Goal: Task Accomplishment & Management: Use online tool/utility

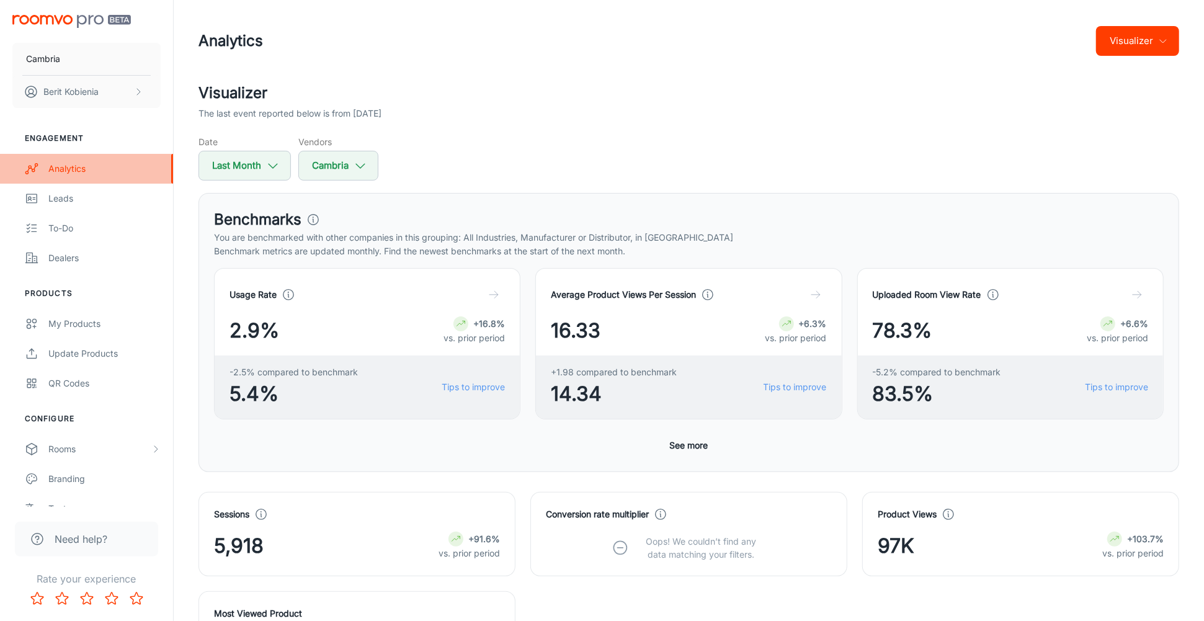
click at [76, 170] on div "Analytics" at bounding box center [104, 169] width 112 height 14
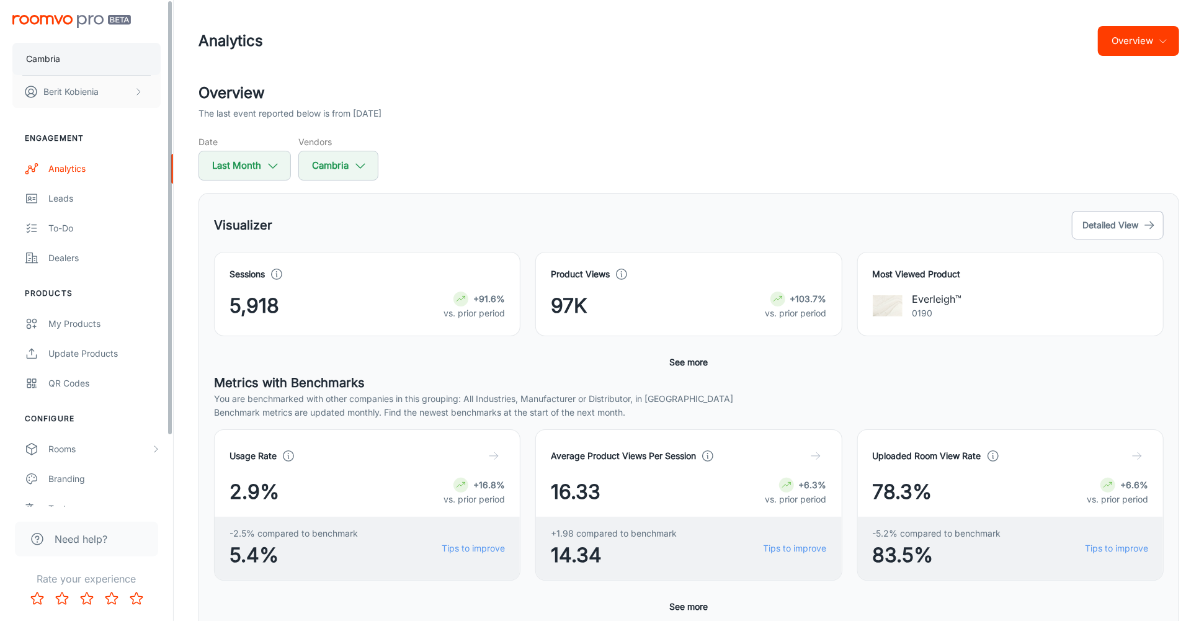
click at [126, 52] on button "Cambria" at bounding box center [86, 59] width 148 height 32
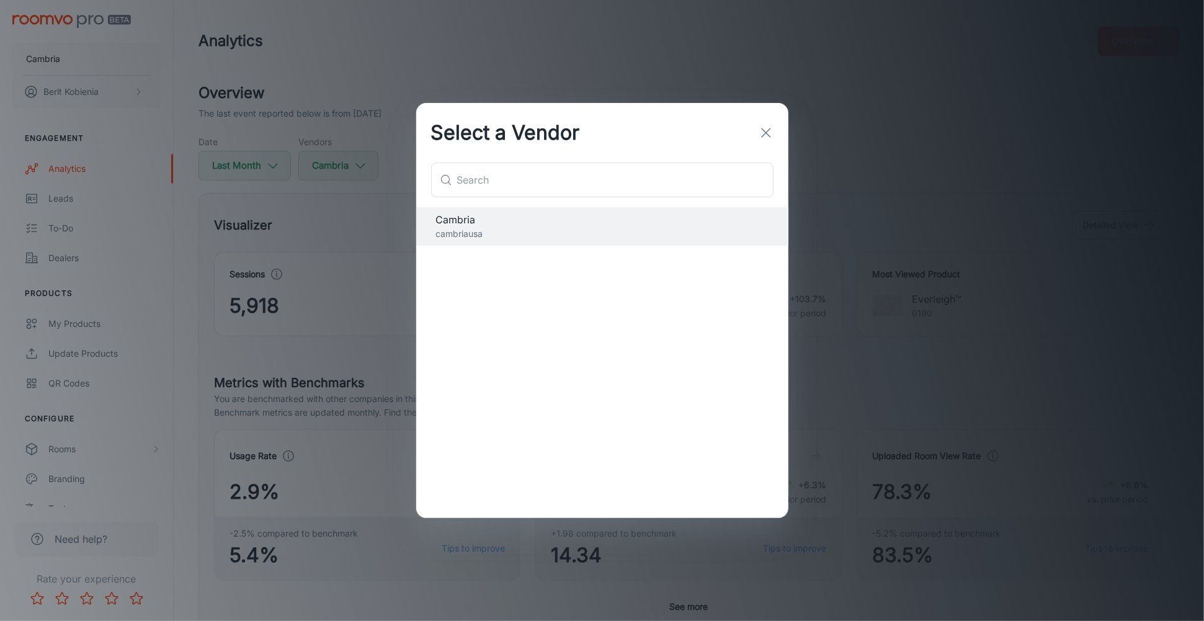
click at [357, 158] on div "Select a Vendor ​ ​ Cambria cambriausa" at bounding box center [602, 310] width 1204 height 621
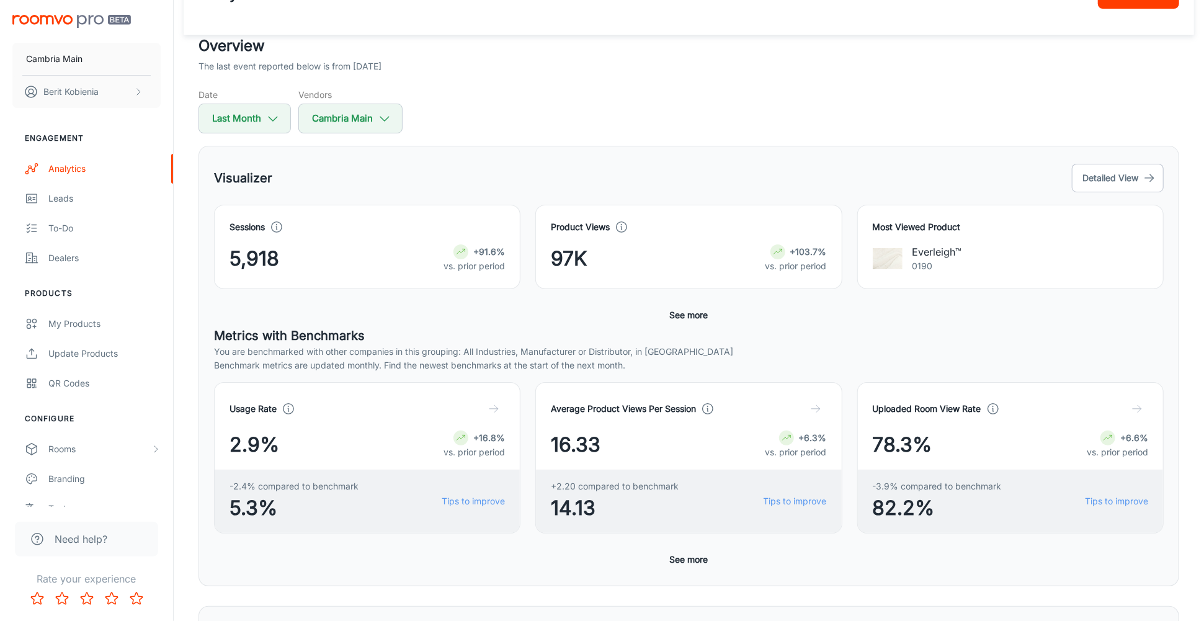
scroll to position [38, 0]
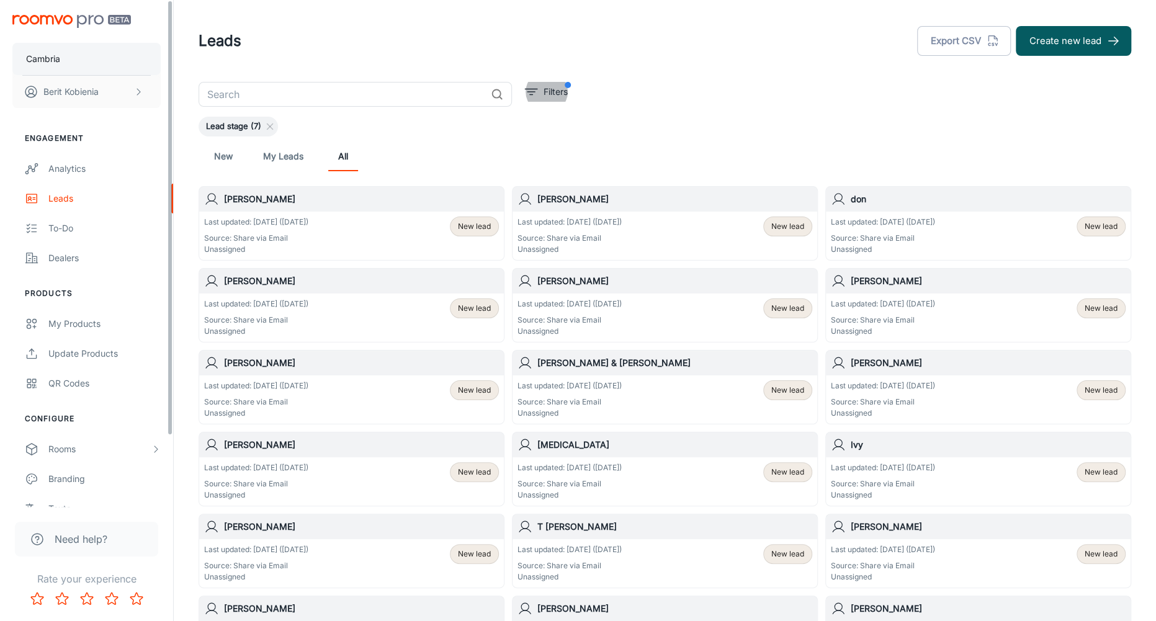
click at [122, 61] on button "Cambria" at bounding box center [86, 59] width 148 height 32
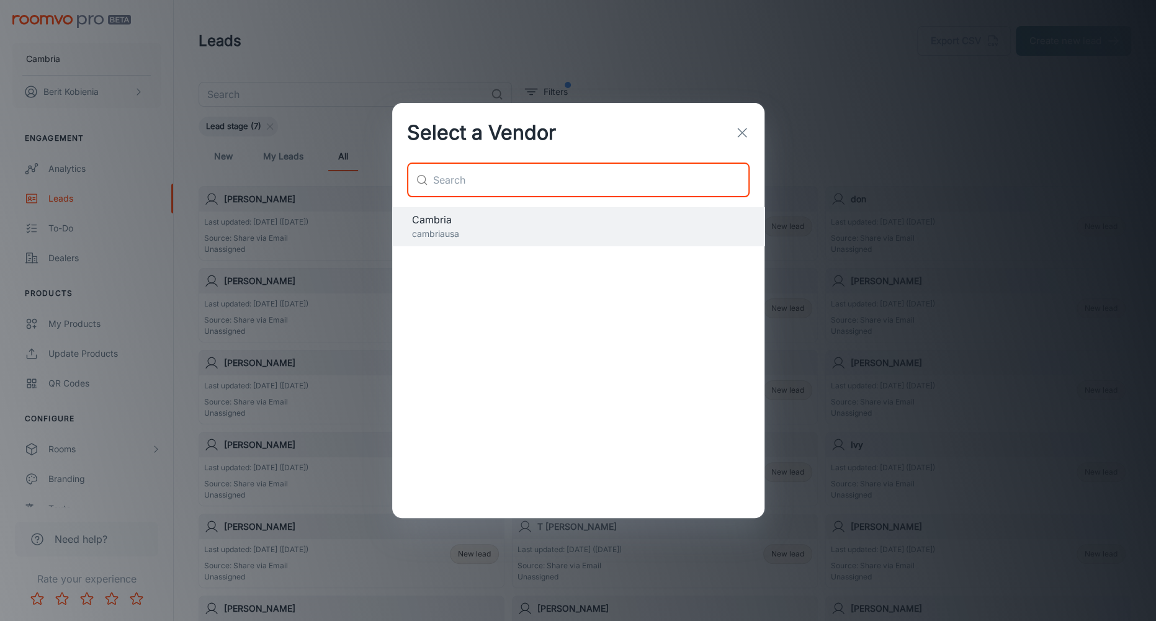
click at [488, 186] on input "text" at bounding box center [591, 180] width 316 height 35
click at [273, 187] on div "Select a Vendor ​ ​ Cambria cambriausa" at bounding box center [578, 310] width 1156 height 621
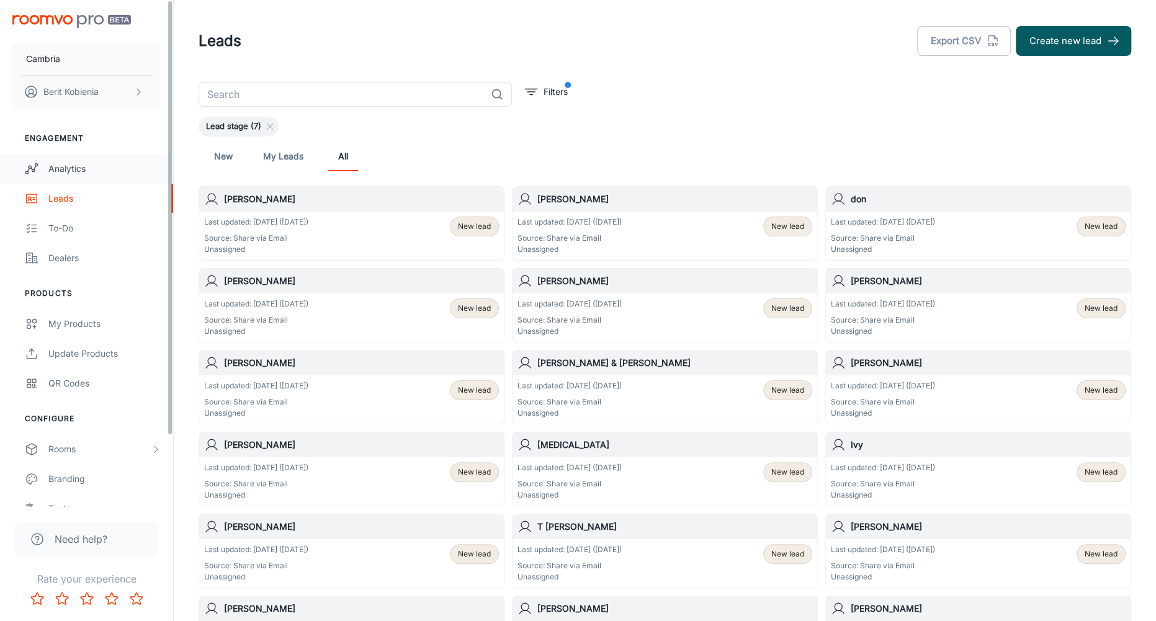
click at [74, 169] on div "Analytics" at bounding box center [104, 169] width 112 height 14
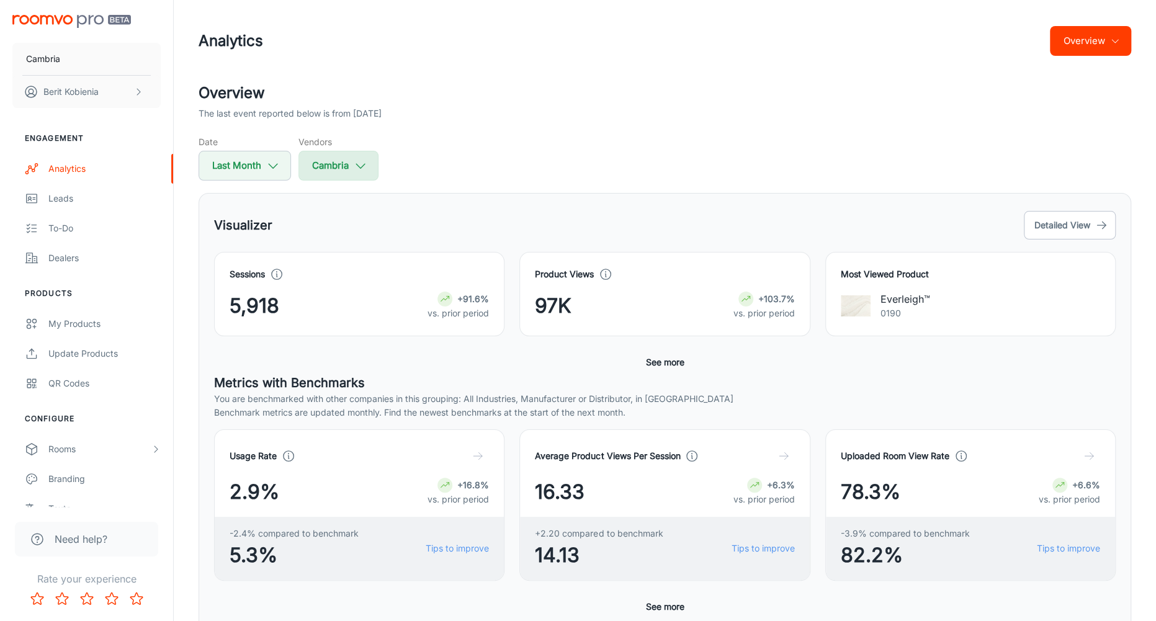
click at [320, 166] on button "Cambria" at bounding box center [338, 166] width 80 height 30
click at [352, 256] on span "Cambria Main" at bounding box center [362, 250] width 65 height 15
click at [325, 256] on input "Cambria Main" at bounding box center [312, 250] width 25 height 25
click at [352, 256] on span "Cambria Main" at bounding box center [362, 250] width 65 height 15
click at [325, 256] on input "Cambria Main" at bounding box center [312, 250] width 25 height 25
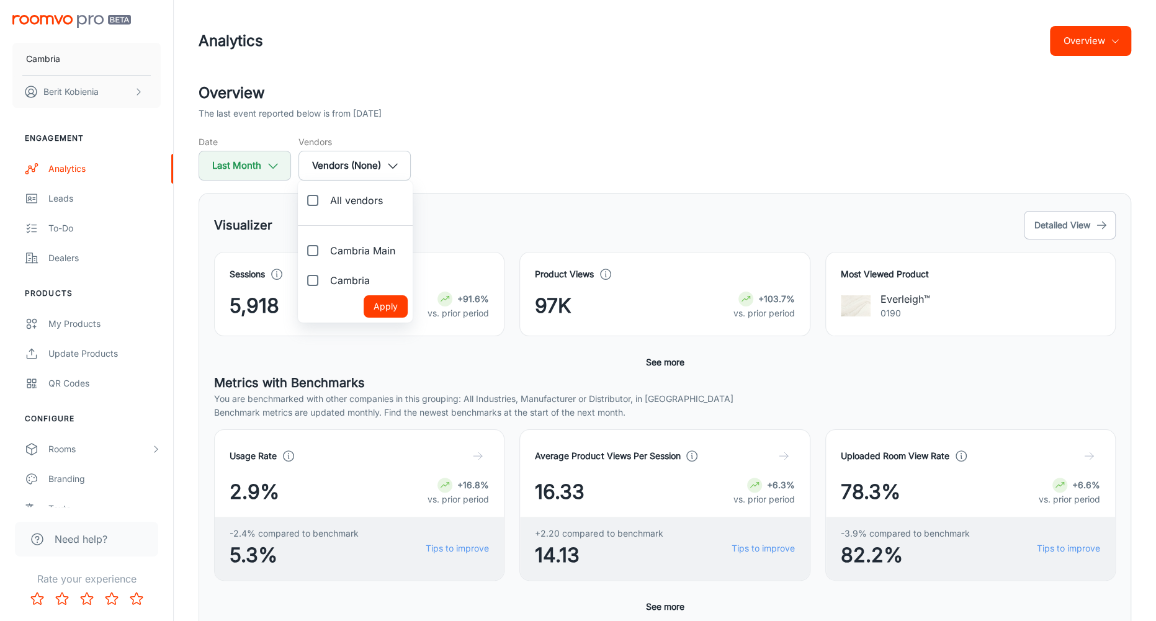
checkbox input "true"
click at [379, 300] on button "Apply" at bounding box center [386, 306] width 44 height 22
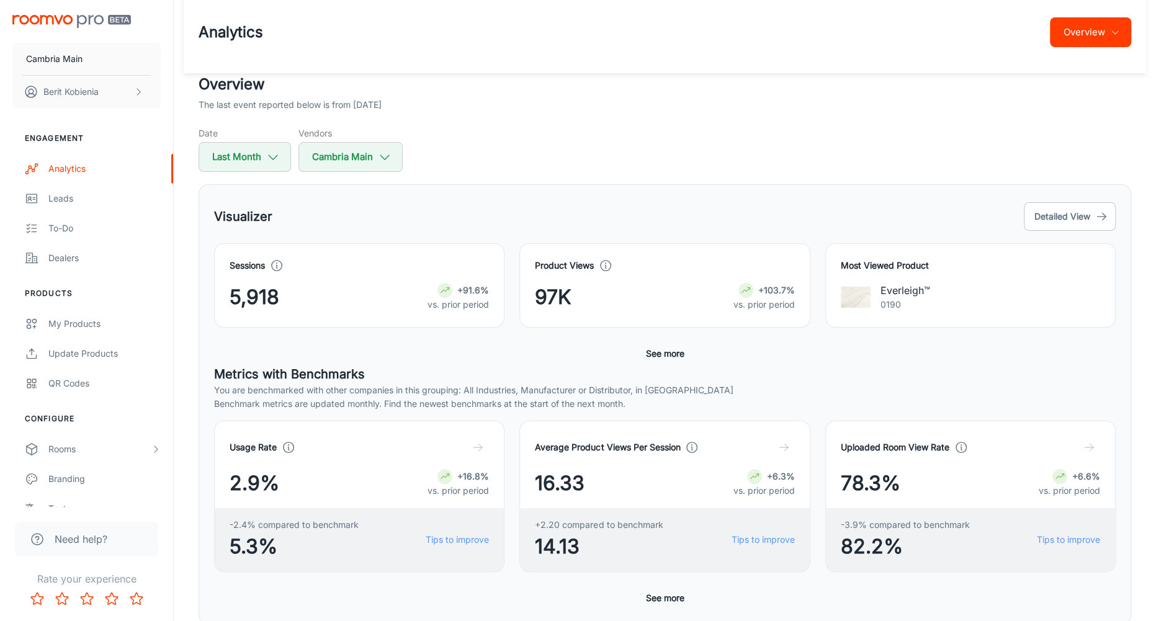
scroll to position [10, 0]
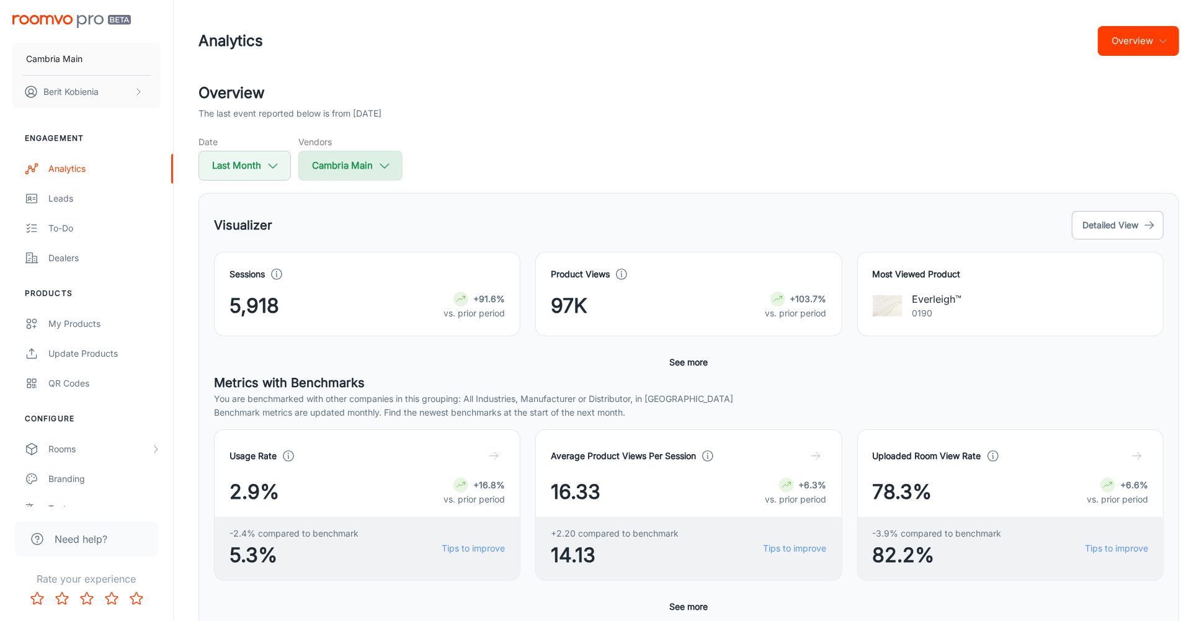
click at [370, 175] on button "Cambria Main" at bounding box center [350, 166] width 104 height 30
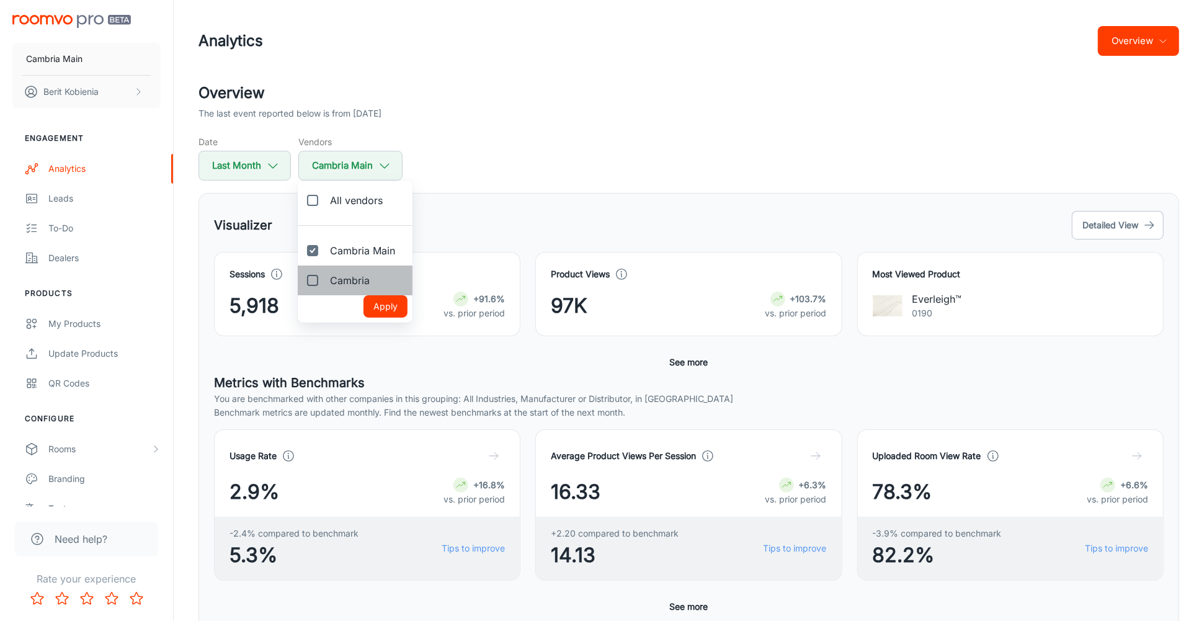
click at [353, 275] on span "Cambria" at bounding box center [350, 280] width 40 height 15
click at [325, 275] on input "Cambria" at bounding box center [312, 280] width 25 height 25
checkbox input "true"
click at [396, 306] on button "Apply" at bounding box center [386, 306] width 44 height 22
checkbox input "true"
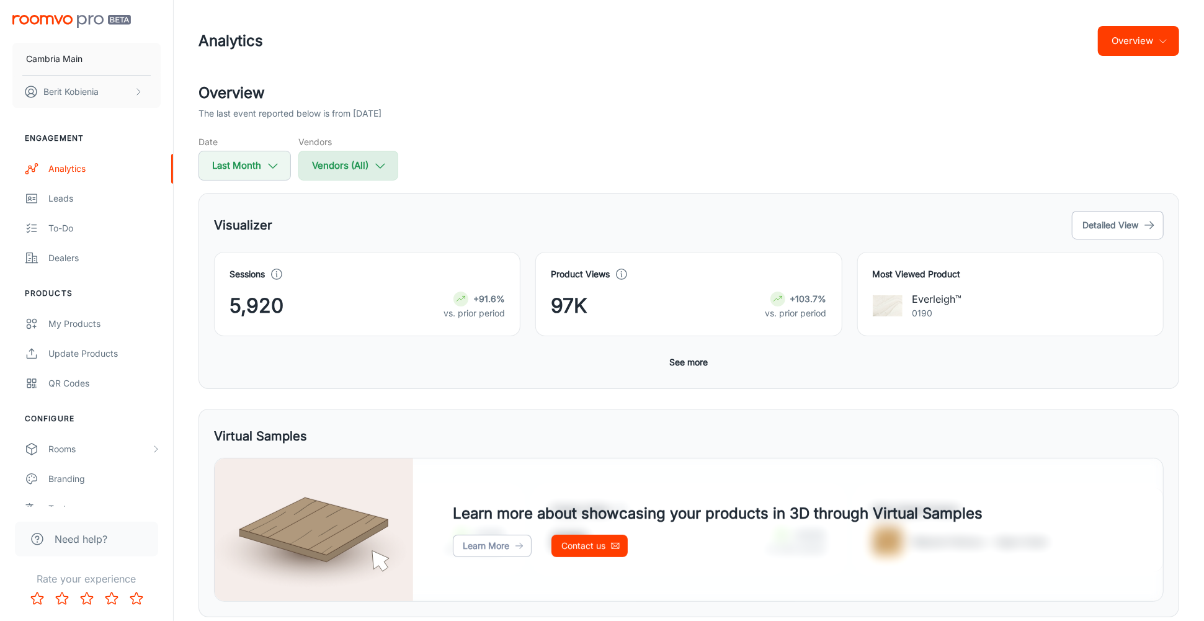
click at [346, 162] on button "Vendors (All)" at bounding box center [348, 166] width 100 height 30
click at [316, 250] on input "Cambria Main" at bounding box center [312, 250] width 25 height 25
checkbox input "false"
click at [370, 295] on ul "All vendors Cambria Main Cambria Apply" at bounding box center [355, 252] width 115 height 142
click at [378, 308] on button "Apply" at bounding box center [386, 306] width 44 height 22
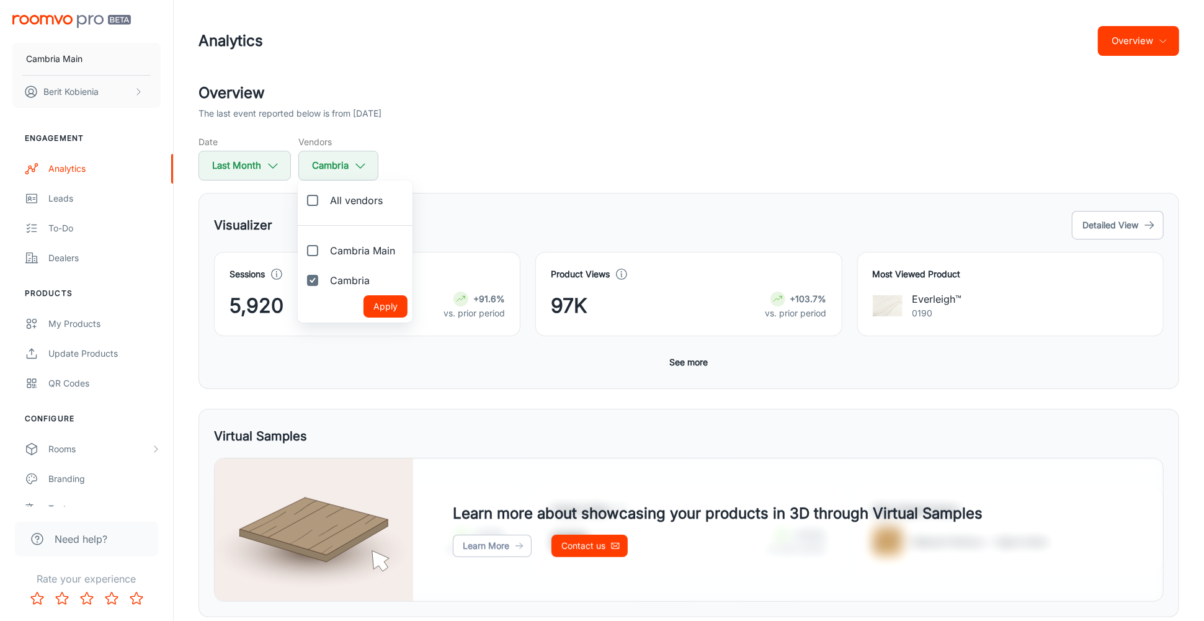
checkbox input "false"
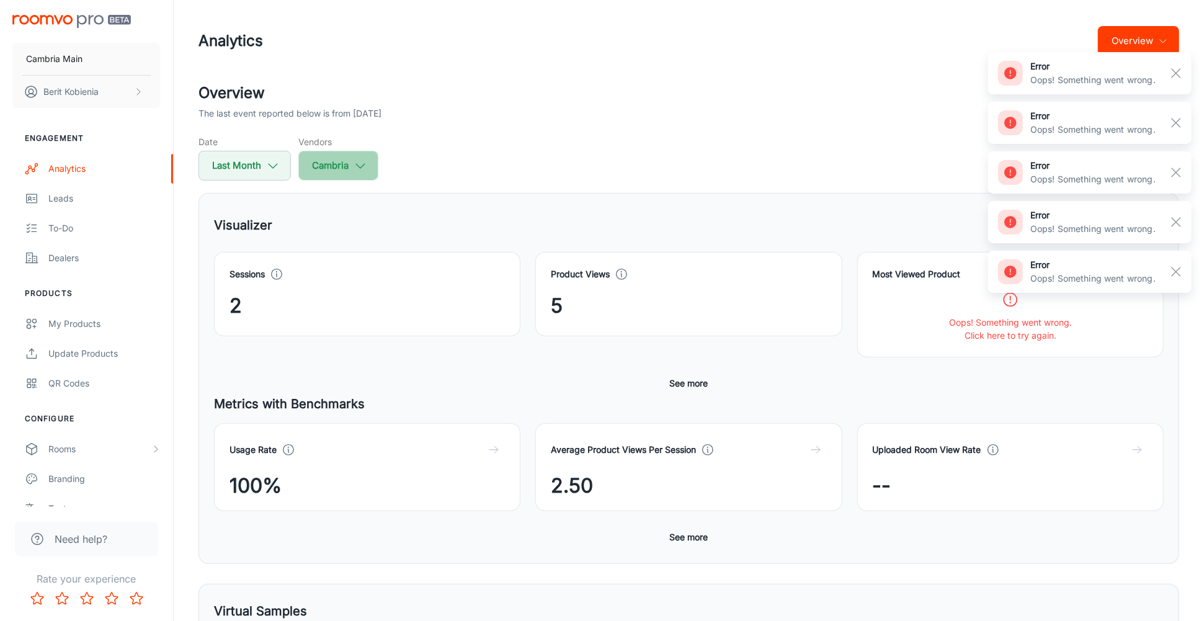
click at [372, 171] on button "Cambria" at bounding box center [338, 166] width 80 height 30
click at [351, 251] on span "Cambria Main" at bounding box center [362, 250] width 65 height 15
click at [325, 251] on input "Cambria Main" at bounding box center [312, 250] width 25 height 25
checkbox input "true"
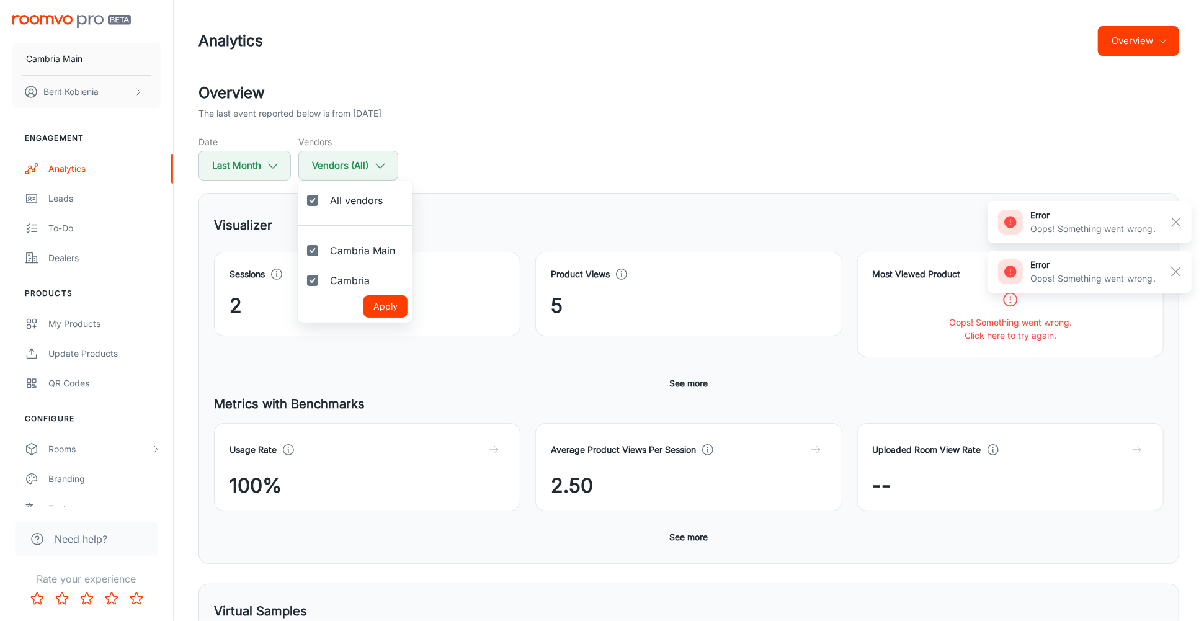
click at [360, 282] on span "Cambria" at bounding box center [350, 280] width 40 height 15
click at [325, 282] on input "Cambria" at bounding box center [312, 280] width 25 height 25
checkbox input "false"
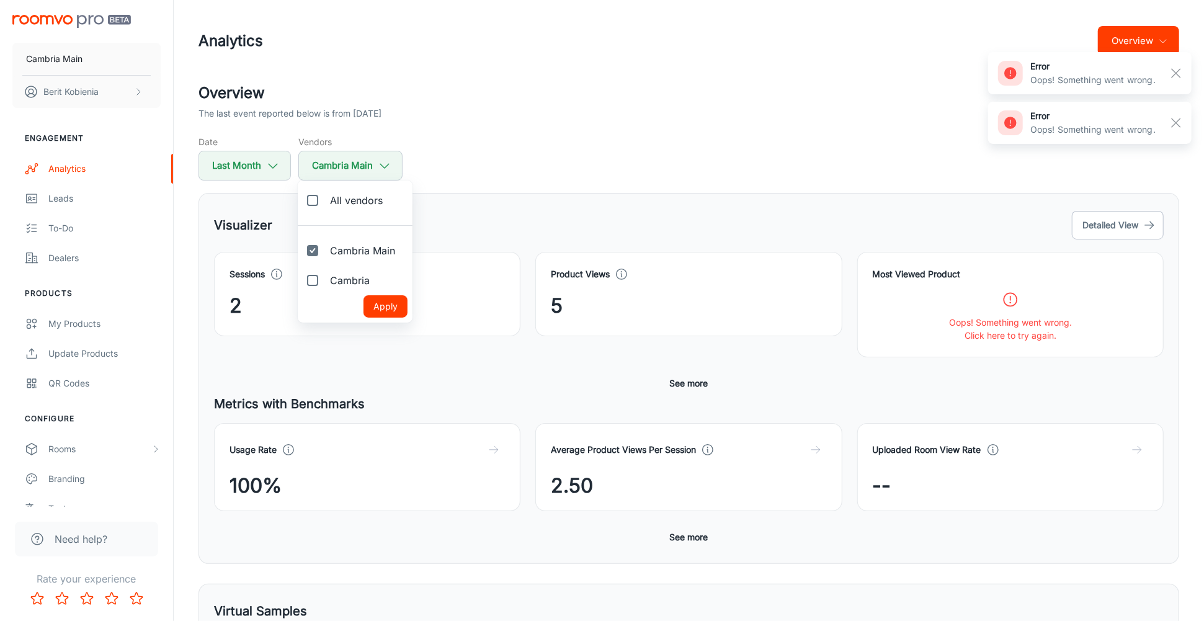
click at [377, 306] on button "Apply" at bounding box center [386, 306] width 44 height 22
